Goal: Check status: Check status

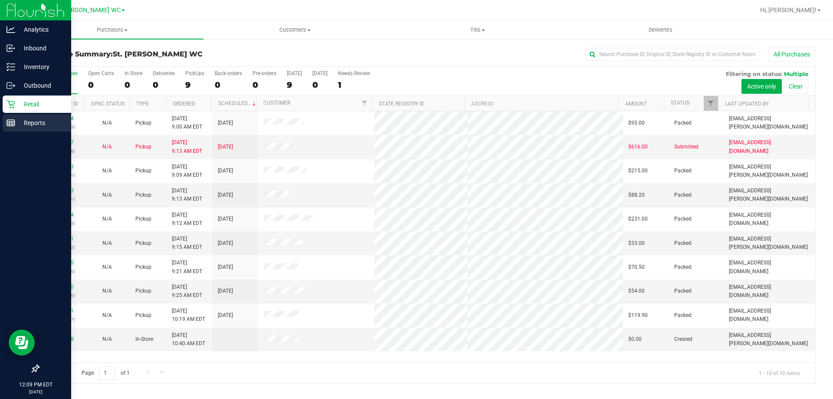
click at [13, 125] on icon at bounding box center [11, 122] width 9 height 9
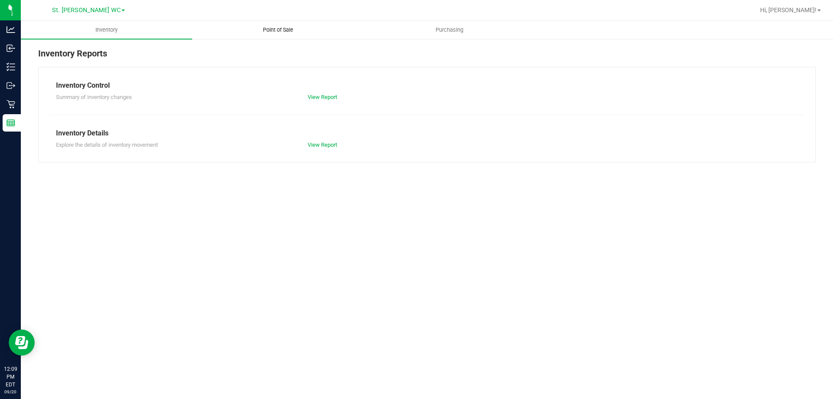
click at [261, 36] on uib-tab-heading "Point of Sale" at bounding box center [278, 29] width 171 height 17
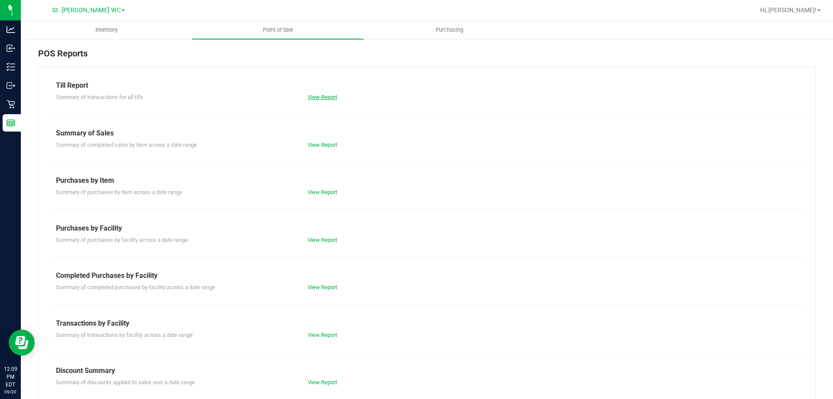
click at [318, 98] on link "View Report" at bounding box center [323, 97] width 30 height 7
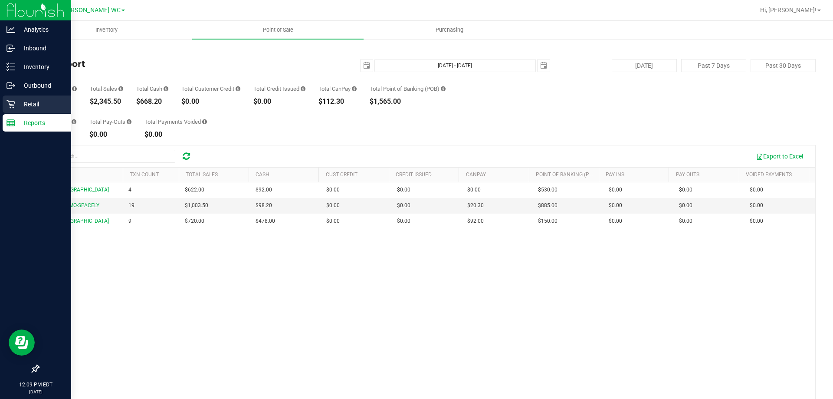
click at [26, 100] on p "Retail" at bounding box center [41, 104] width 52 height 10
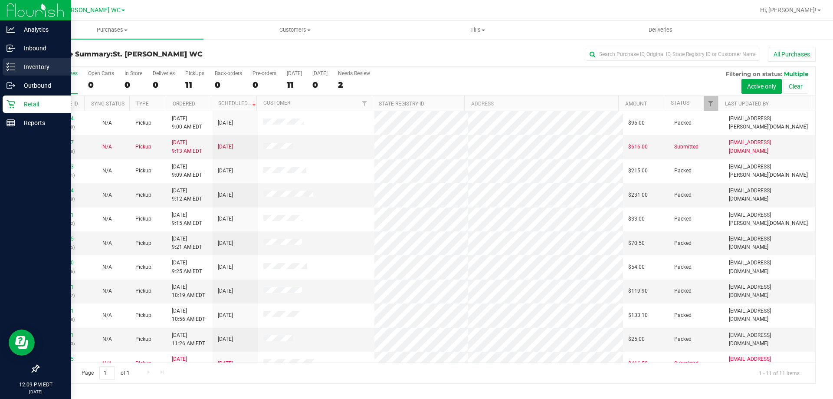
click at [3, 62] on div "Inventory" at bounding box center [37, 66] width 69 height 17
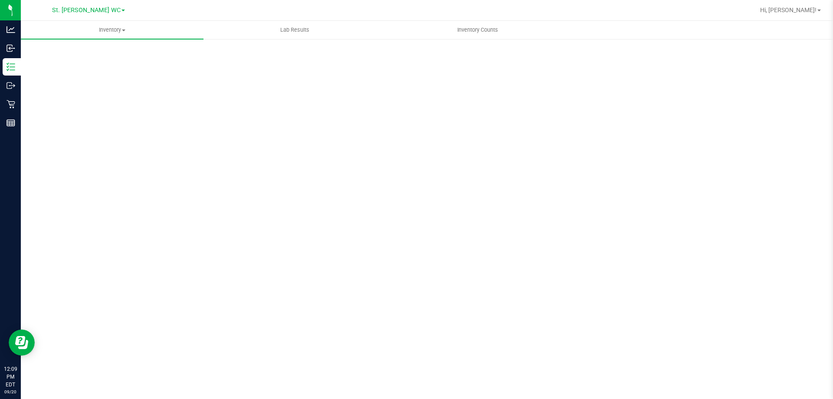
click at [84, 55] on div "Scan Packages 0" at bounding box center [427, 174] width 778 height 254
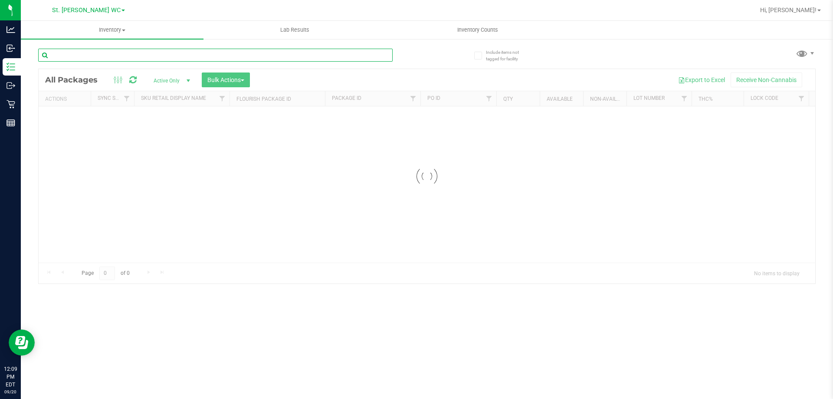
click at [84, 55] on input "text" at bounding box center [215, 55] width 355 height 13
click at [84, 55] on input "lief tin" at bounding box center [215, 55] width 355 height 13
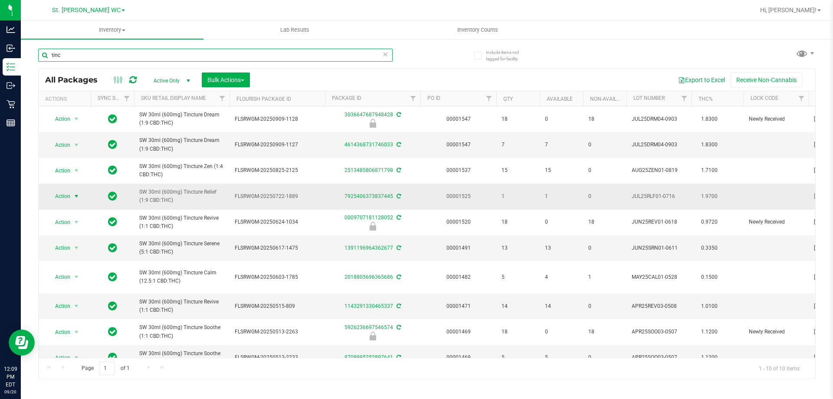
type input "tinc"
click at [60, 191] on span "Action" at bounding box center [58, 196] width 23 height 12
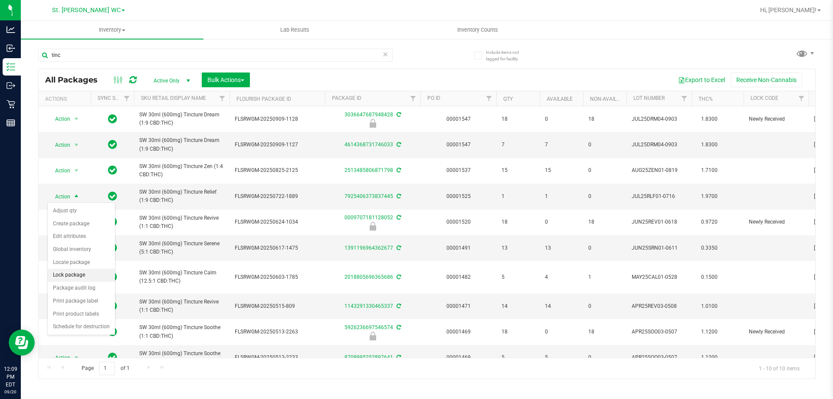
click at [77, 270] on li "Lock package" at bounding box center [81, 275] width 67 height 13
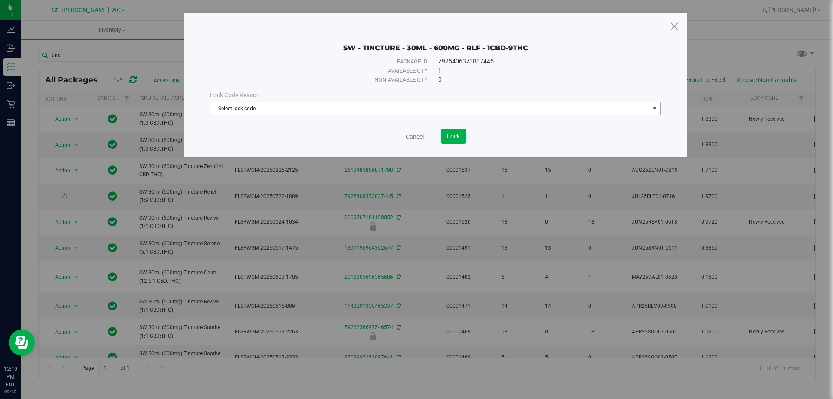
click at [268, 107] on span "Select lock code" at bounding box center [430, 108] width 439 height 12
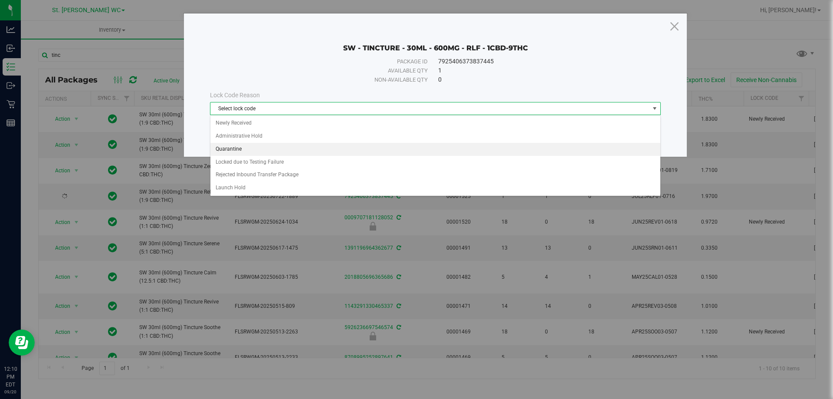
click at [261, 154] on li "Quarantine" at bounding box center [436, 149] width 450 height 13
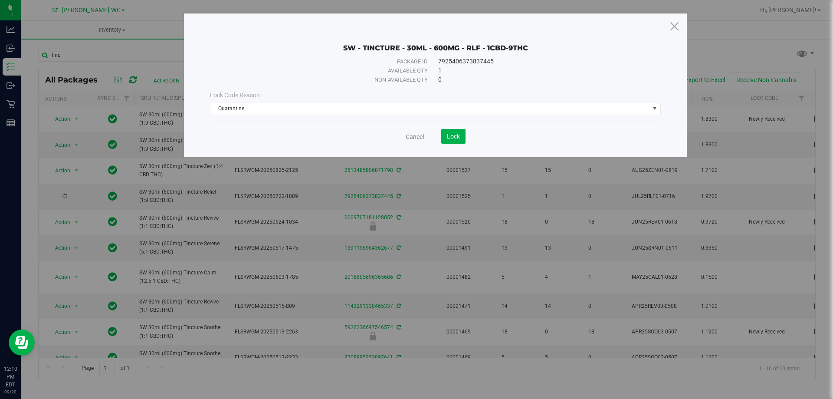
click at [259, 144] on div "SW - TINCTURE - 30ML - 600MG - RLF - 1CBD-9THC Package ID 7925406373837445 Avai…" at bounding box center [435, 84] width 503 height 143
click at [461, 140] on button "Lock" at bounding box center [453, 136] width 24 height 15
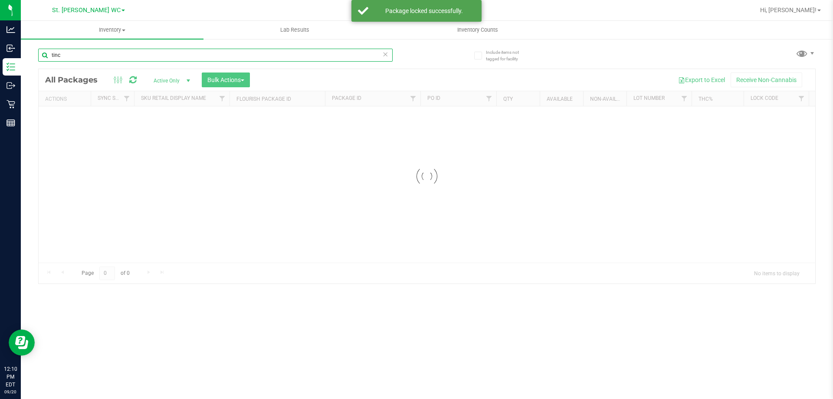
click at [83, 55] on input "tinc" at bounding box center [215, 55] width 355 height 13
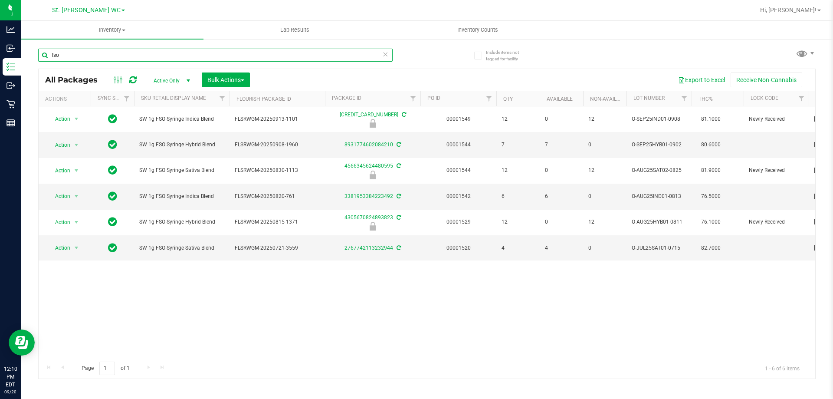
type input "fso"
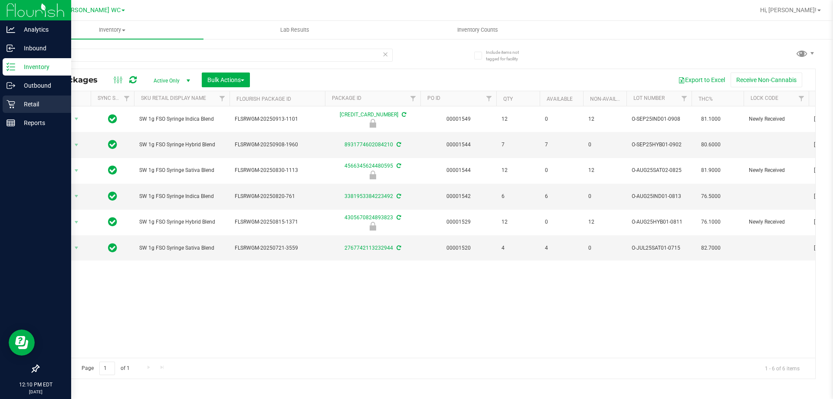
click at [23, 108] on p "Retail" at bounding box center [41, 104] width 52 height 10
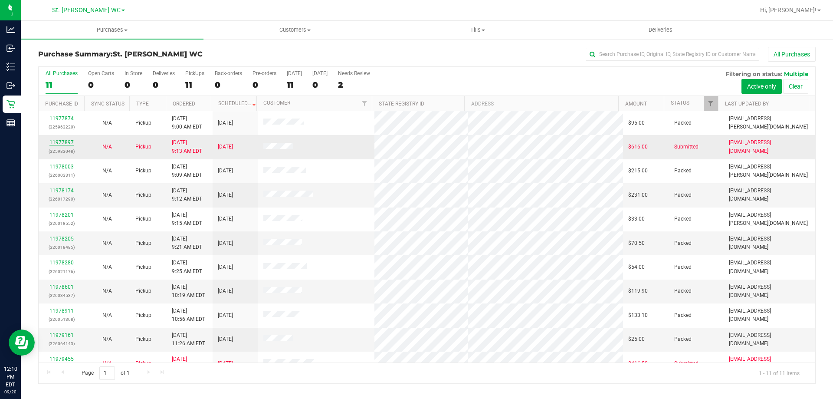
click at [58, 143] on link "11977897" at bounding box center [61, 142] width 24 height 6
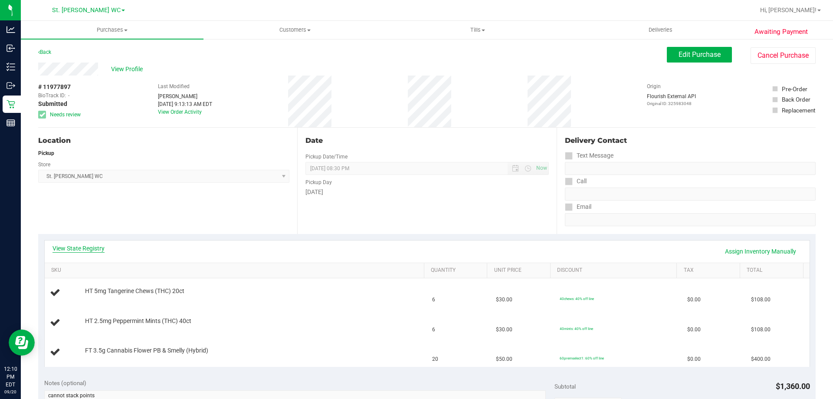
click at [73, 249] on link "View State Registry" at bounding box center [79, 248] width 52 height 9
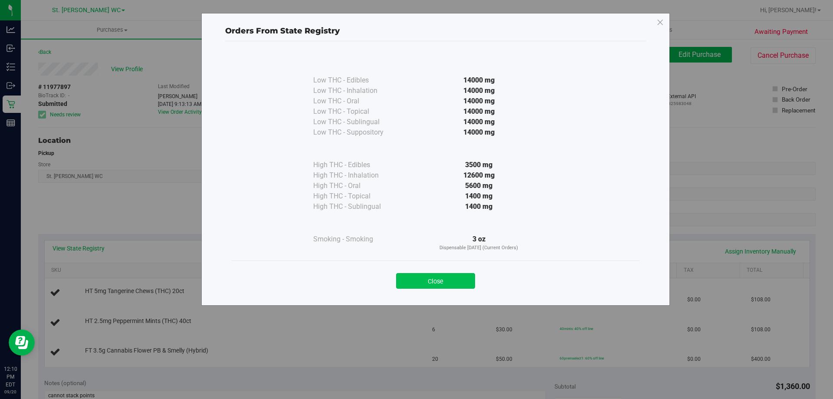
click at [457, 274] on button "Close" at bounding box center [435, 281] width 79 height 16
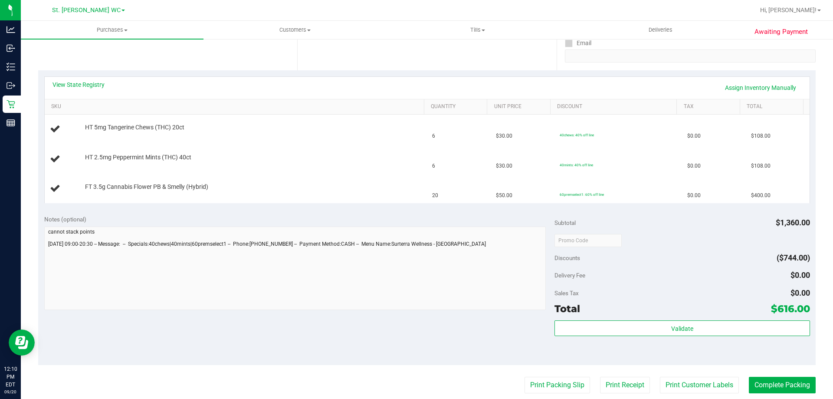
scroll to position [174, 0]
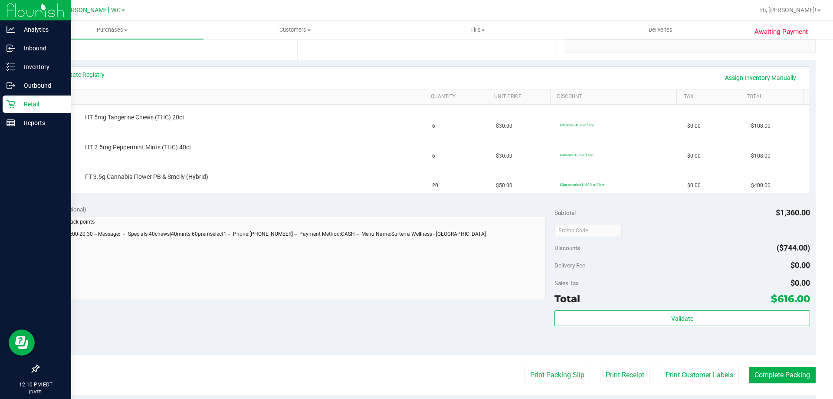
click at [19, 105] on p "Retail" at bounding box center [41, 104] width 52 height 10
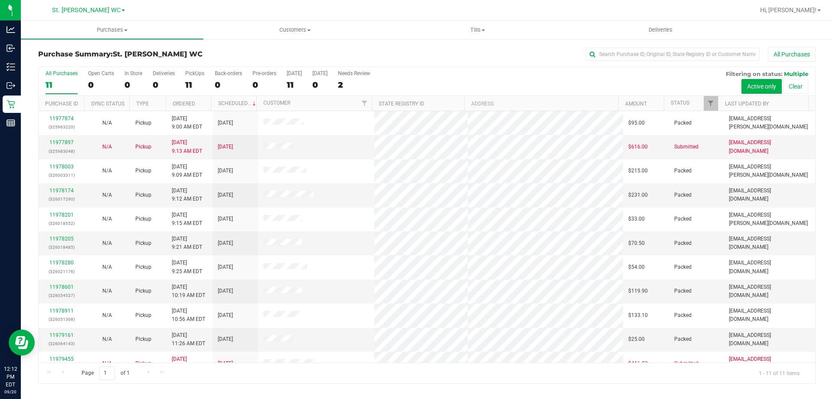
click at [46, 82] on div "11" at bounding box center [62, 85] width 32 height 10
click at [0, 0] on input "All Purchases 11" at bounding box center [0, 0] width 0 height 0
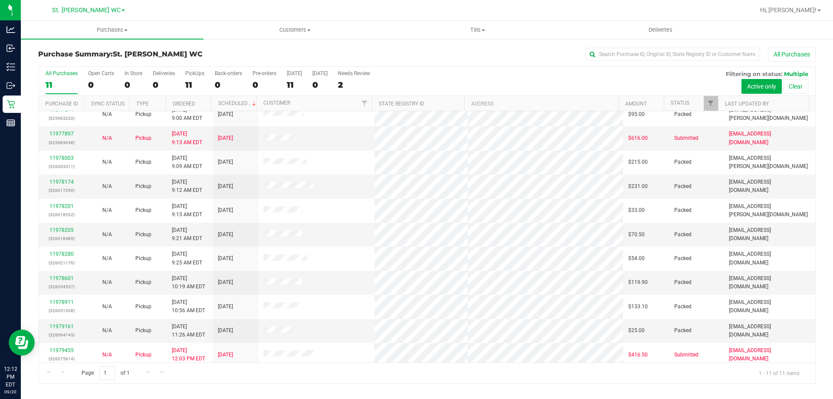
scroll to position [13, 0]
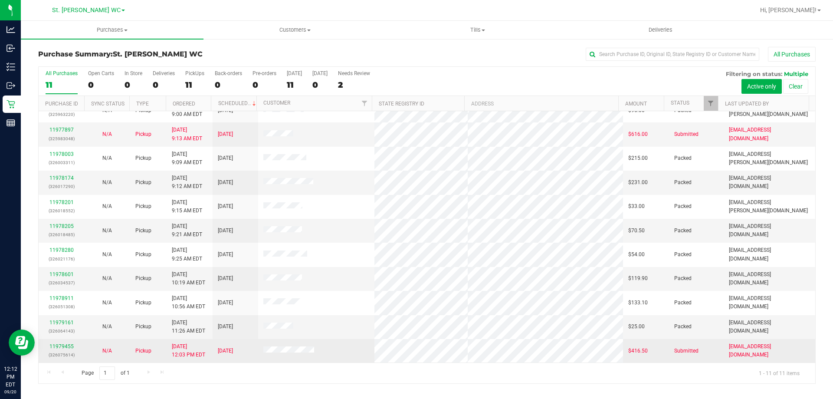
click at [62, 353] on p "(326075614)" at bounding box center [61, 355] width 35 height 8
click at [63, 349] on link "11979455" at bounding box center [61, 346] width 24 height 6
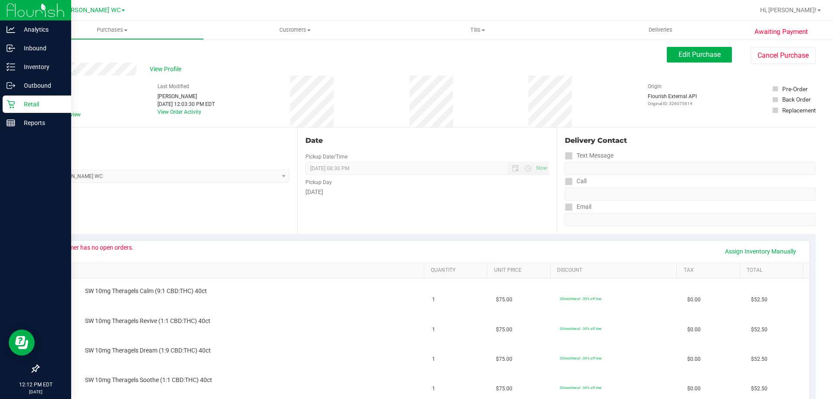
click at [7, 101] on icon at bounding box center [11, 104] width 9 height 9
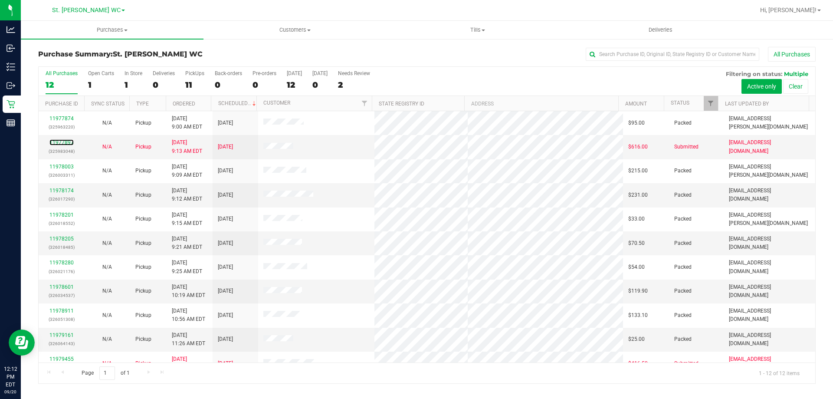
click at [61, 141] on link "11977897" at bounding box center [61, 142] width 24 height 6
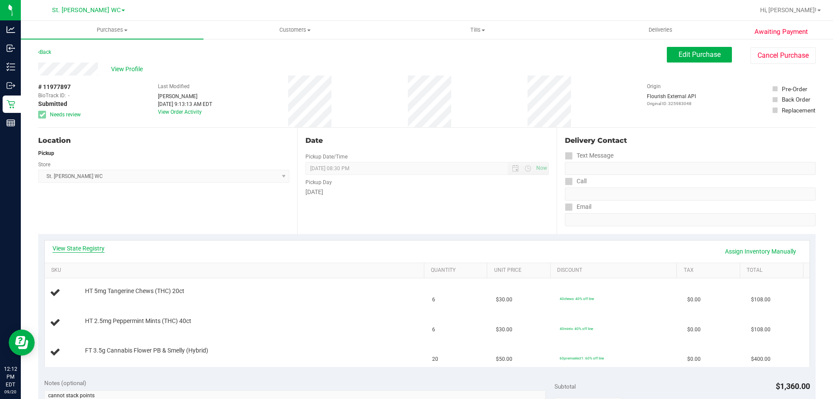
click at [73, 249] on link "View State Registry" at bounding box center [79, 248] width 52 height 9
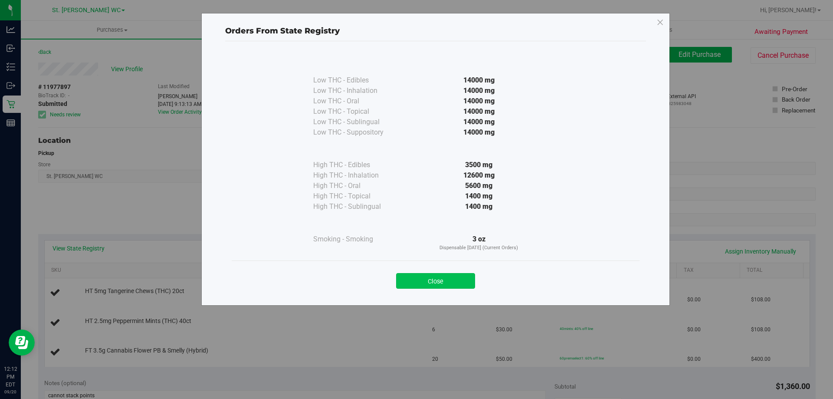
click at [454, 279] on button "Close" at bounding box center [435, 281] width 79 height 16
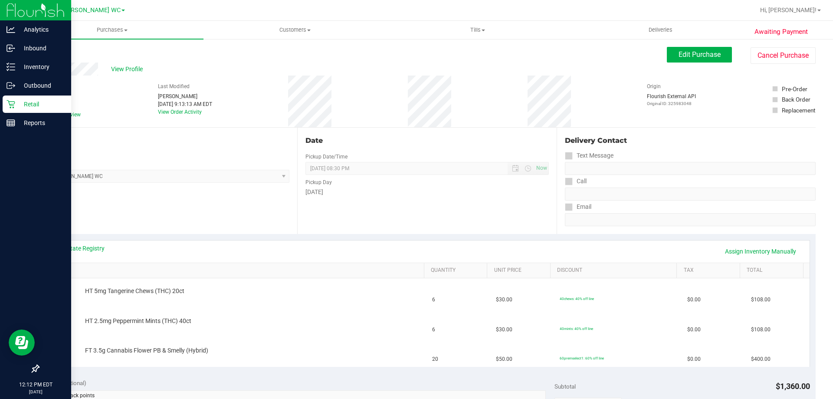
click at [24, 100] on p "Retail" at bounding box center [41, 104] width 52 height 10
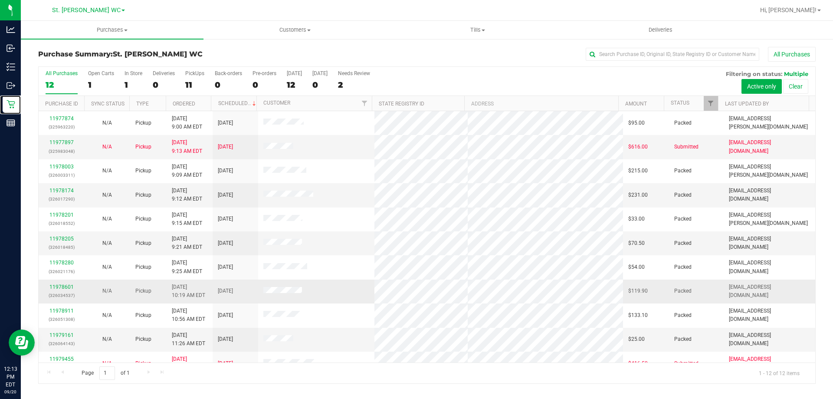
scroll to position [37, 0]
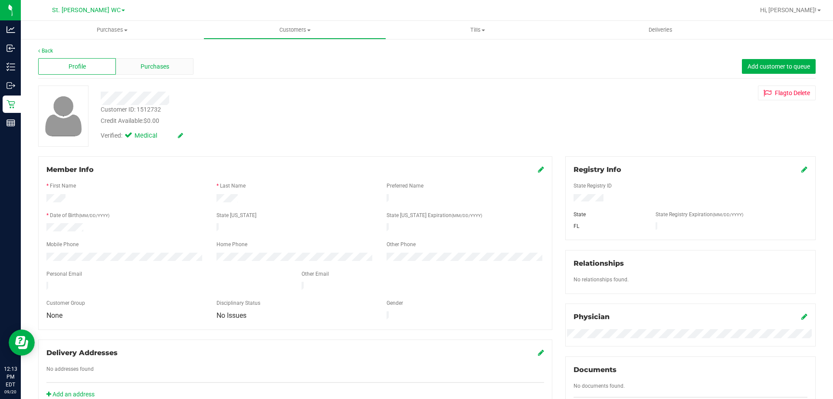
click at [146, 71] on div "Purchases" at bounding box center [155, 66] width 78 height 16
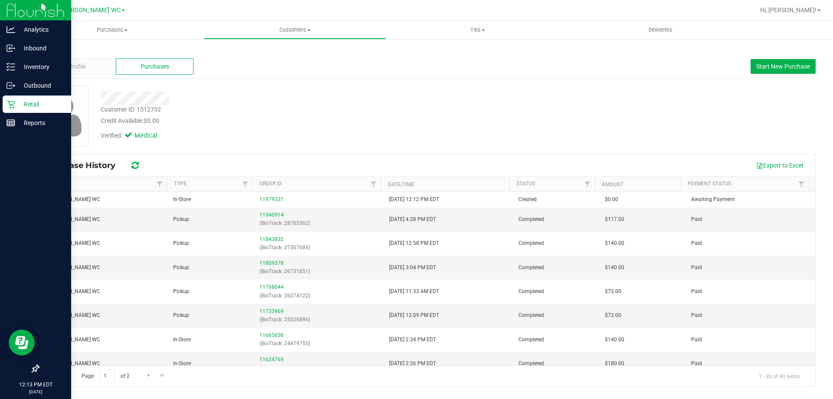
click at [18, 104] on p "Retail" at bounding box center [41, 104] width 52 height 10
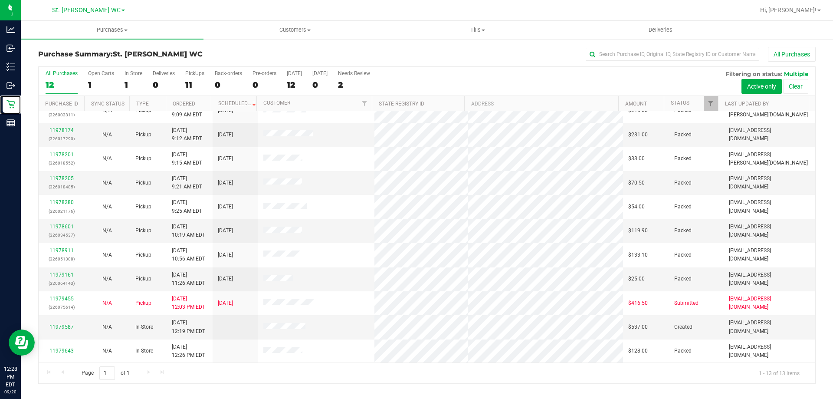
scroll to position [61, 0]
click at [709, 105] on span "Filter" at bounding box center [710, 103] width 7 height 7
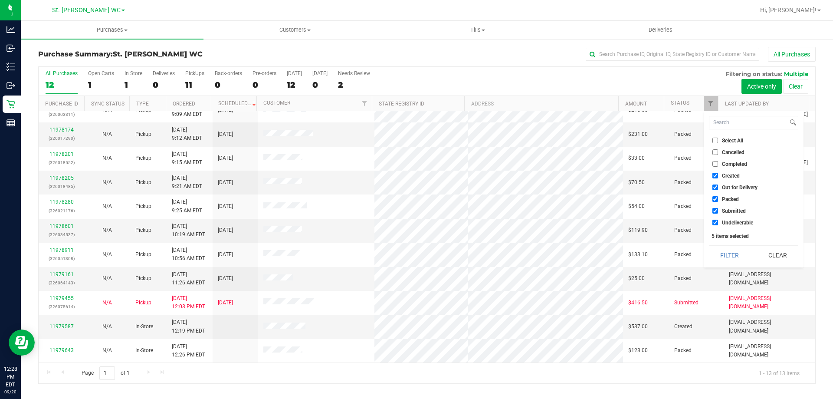
click at [726, 174] on span "Created" at bounding box center [731, 175] width 18 height 5
click at [718, 174] on input "Created" at bounding box center [716, 176] width 6 height 6
checkbox input "false"
click at [731, 189] on span "Out for Delivery" at bounding box center [740, 187] width 36 height 5
click at [731, 199] on span "Packed" at bounding box center [730, 199] width 17 height 5
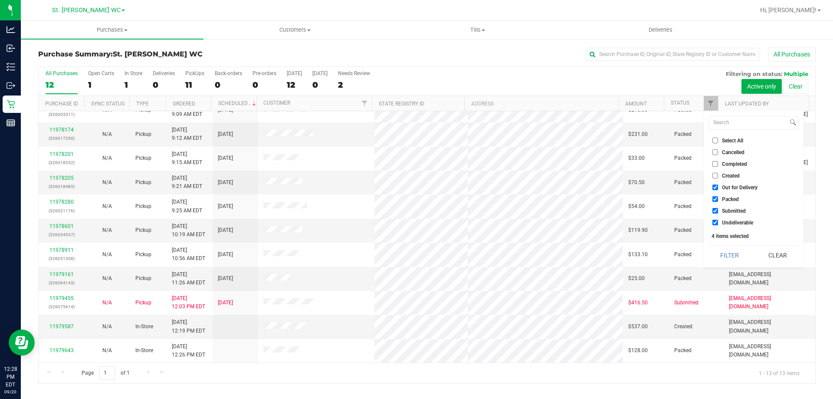
click at [733, 189] on span "Out for Delivery" at bounding box center [740, 187] width 36 height 5
click at [718, 189] on input "Out for Delivery" at bounding box center [716, 187] width 6 height 6
checkbox input "false"
click at [729, 198] on span "Packed" at bounding box center [730, 199] width 17 height 5
click at [718, 198] on input "Packed" at bounding box center [716, 199] width 6 height 6
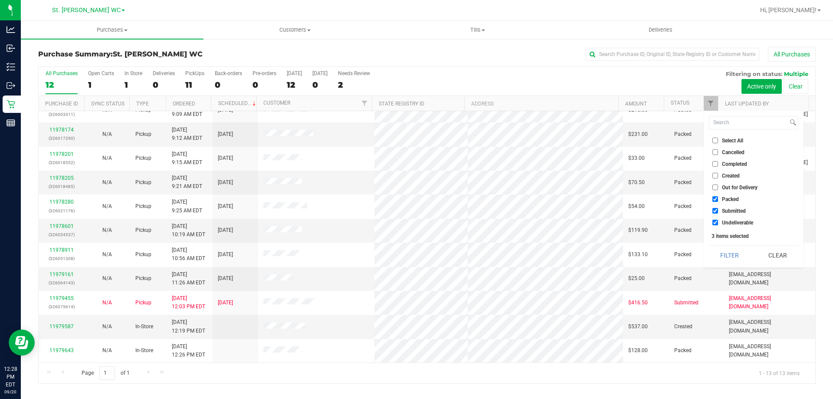
checkbox input "false"
click at [728, 221] on span "Undeliverable" at bounding box center [737, 222] width 31 height 5
click at [734, 226] on li "Undeliverable" at bounding box center [753, 222] width 89 height 9
click at [731, 224] on span "Undeliverable" at bounding box center [737, 222] width 31 height 5
click at [718, 224] on input "Undeliverable" at bounding box center [716, 223] width 6 height 6
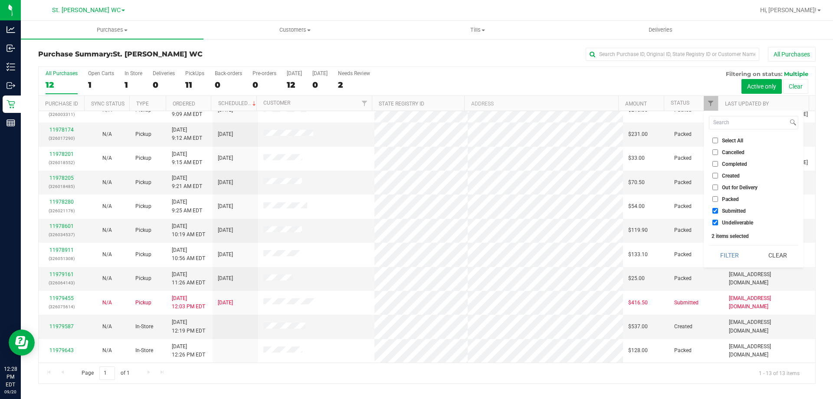
checkbox input "false"
click at [723, 251] on button "Filter" at bounding box center [730, 255] width 42 height 19
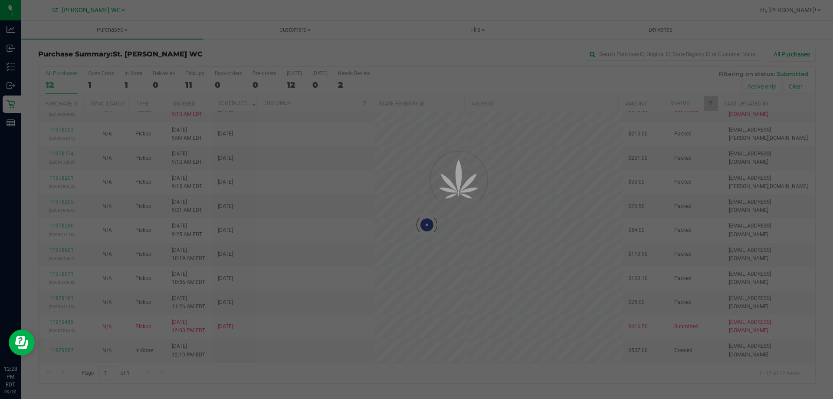
scroll to position [0, 0]
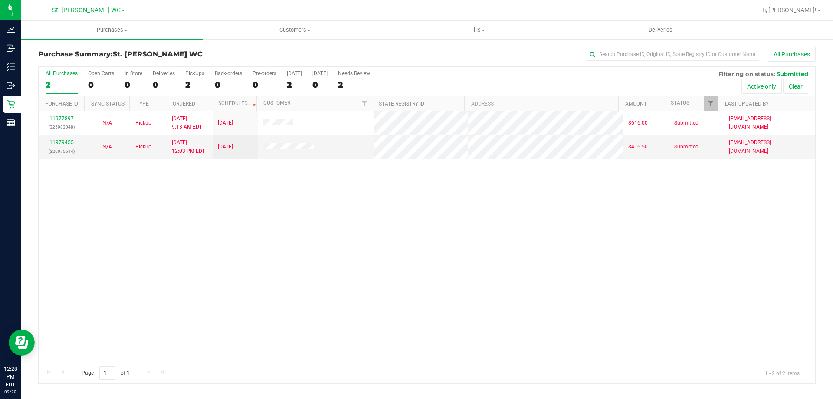
click at [510, 258] on div "11977897 (325983048) N/A Pickup [DATE] 9:13 AM EDT 9/20/2025 $616.00 Submitted …" at bounding box center [427, 236] width 777 height 251
click at [222, 194] on div "11977897 (325983048) N/A Pickup [DATE] 9:13 AM EDT 9/20/2025 $616.00 Submitted …" at bounding box center [427, 236] width 777 height 251
